Goal: Use online tool/utility: Use online tool/utility

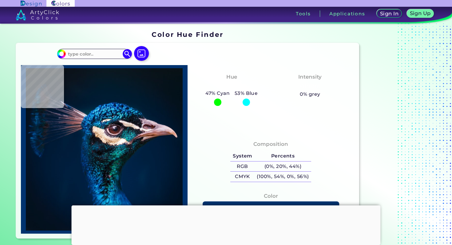
click at [277, 22] on div "Sign In Sign Up My Profile My Details Color Palettes Sign Out Tools Applications" at bounding box center [312, 16] width 279 height 18
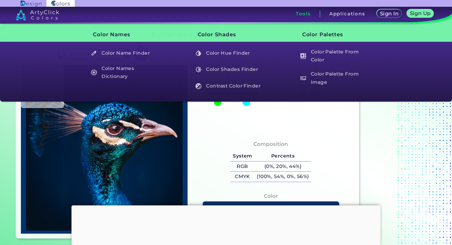
click at [296, 16] on h3 "Tools" at bounding box center [303, 13] width 15 height 5
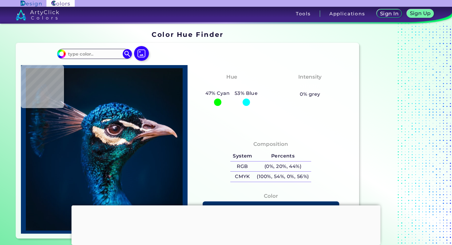
type input "#03111a"
type input "#03111A"
type input "#09131c"
type input "#09131C"
type input "#09141d"
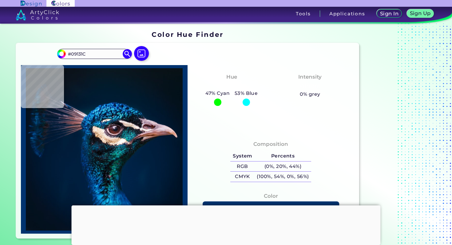
type input "#09141D"
type input "#09161e"
type input "#09161E"
type input "#0a1720"
type input "#0A1720"
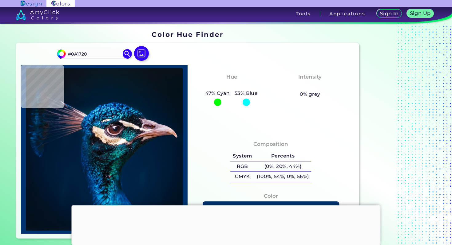
type input "#091720"
type input "#081923"
type input "#071923"
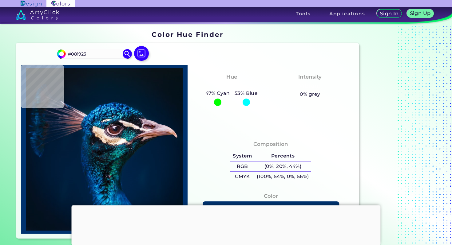
type input "#071923"
type input "#081923"
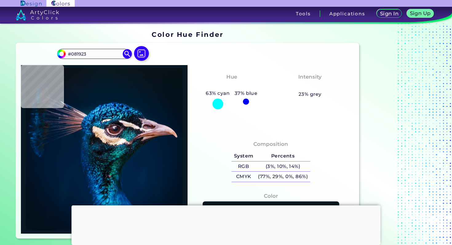
type input "#071923"
type input "#071a26"
type input "#071A26"
type input "#061927"
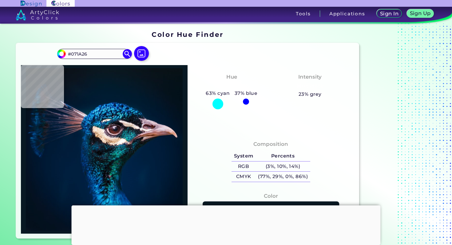
type input "#061927"
type input "#041a28"
type input "#041A28"
type input "#051826"
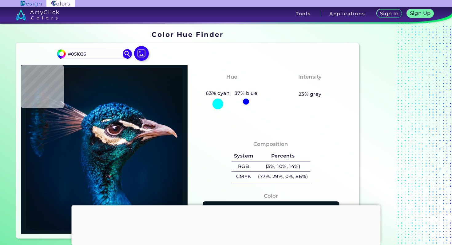
type input "#051723"
type input "#061520"
type input "#07121c"
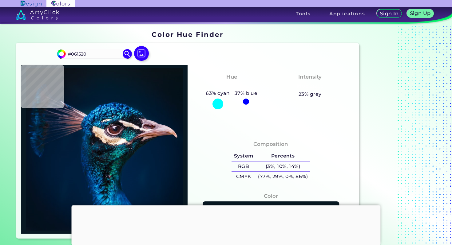
type input "#07121C"
type input "#04111a"
type input "#04111A"
type input "#000000"
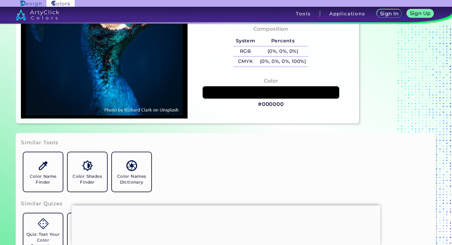
scroll to position [116, 0]
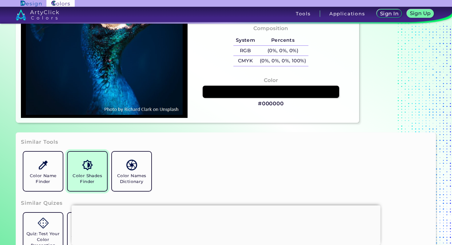
click at [93, 171] on img at bounding box center [87, 165] width 11 height 11
